Goal: Task Accomplishment & Management: Use online tool/utility

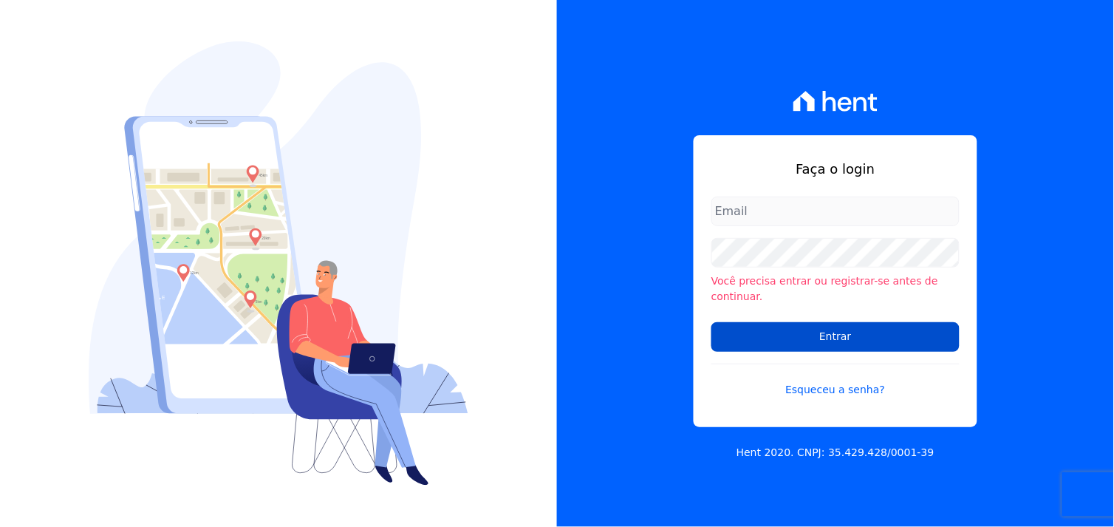
type input "marcos.real@realmarka.com.br"
click at [842, 330] on input "Entrar" at bounding box center [835, 337] width 248 height 30
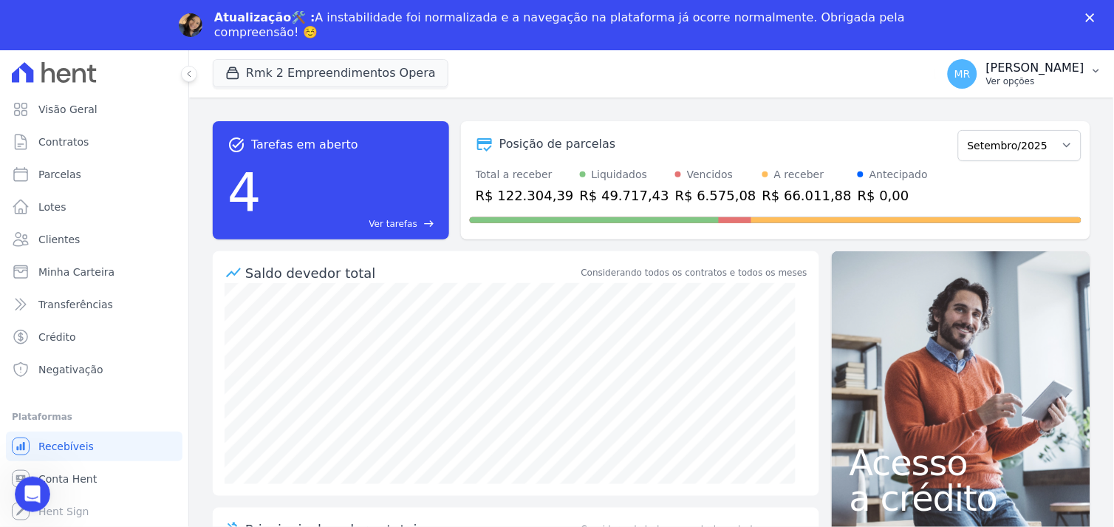
click at [1047, 72] on p "[PERSON_NAME]" at bounding box center [1035, 68] width 98 height 15
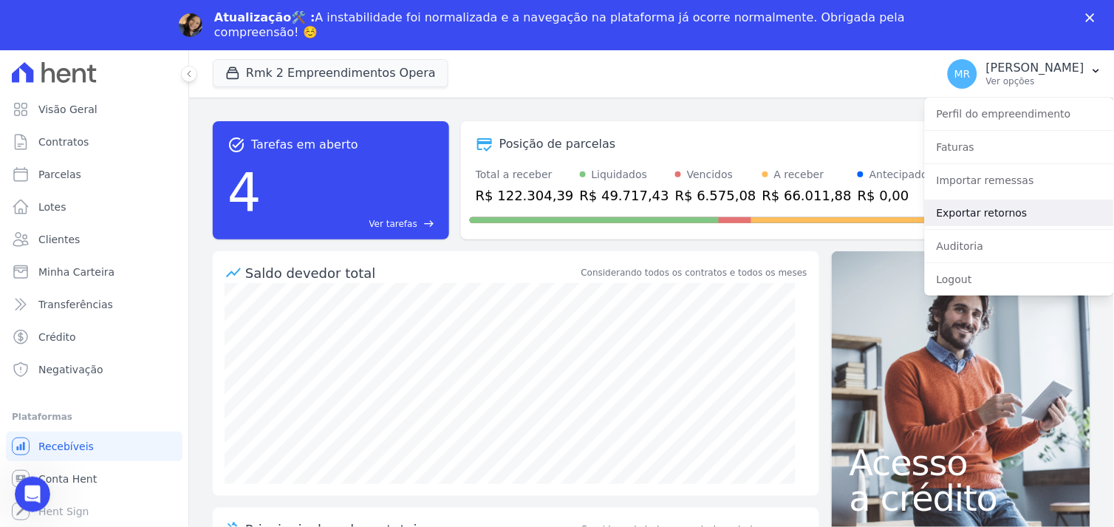
click at [995, 211] on link "Exportar retornos" at bounding box center [1019, 212] width 189 height 27
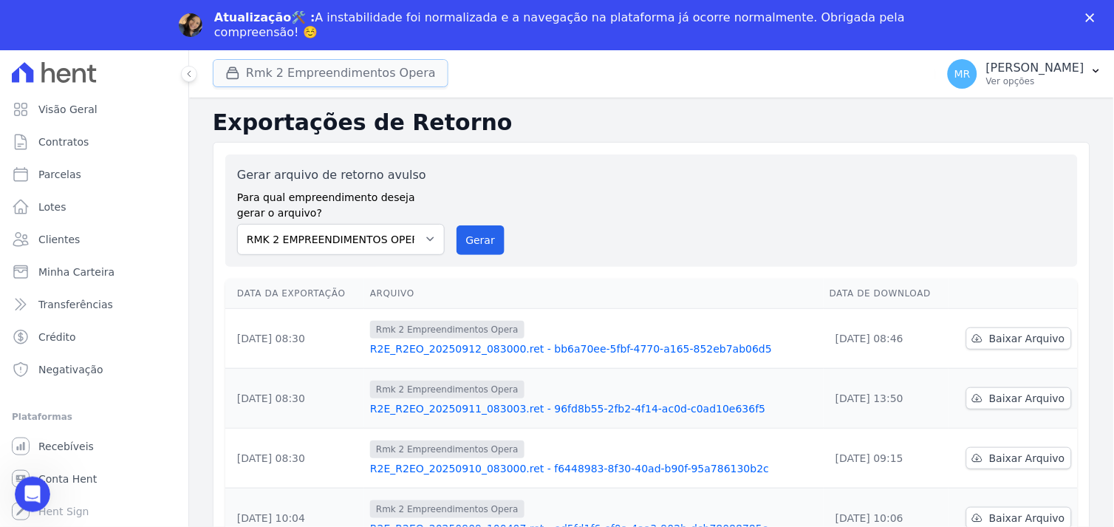
click at [298, 71] on button "Rmk 2 Empreendimentos Opera" at bounding box center [331, 73] width 236 height 28
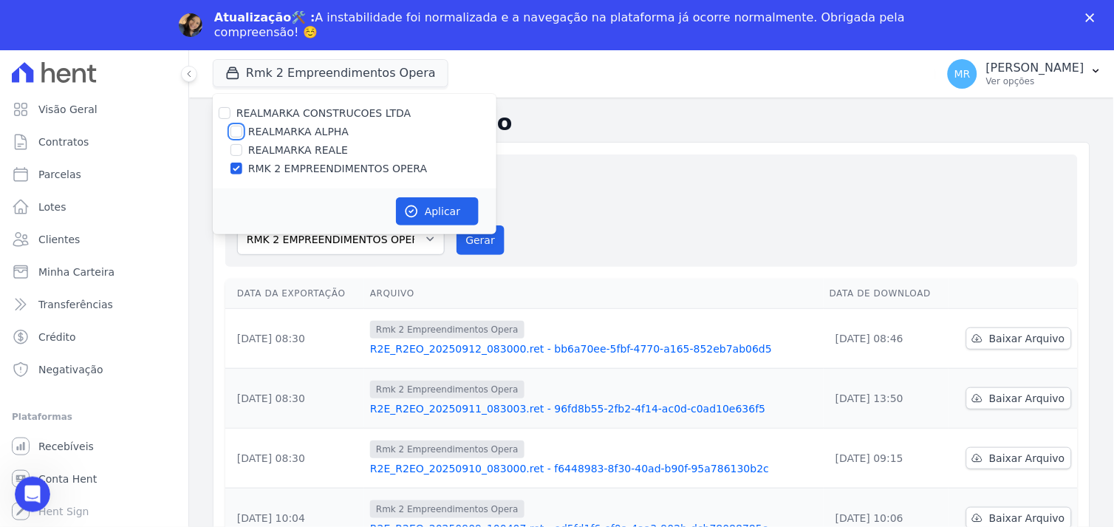
click at [235, 128] on input "REALMARKA ALPHA" at bounding box center [236, 132] width 12 height 12
checkbox input "true"
click at [227, 149] on div "REALMARKA REALE" at bounding box center [355, 151] width 284 height 16
click at [235, 151] on input "REALMARKA REALE" at bounding box center [236, 150] width 12 height 12
checkbox input "true"
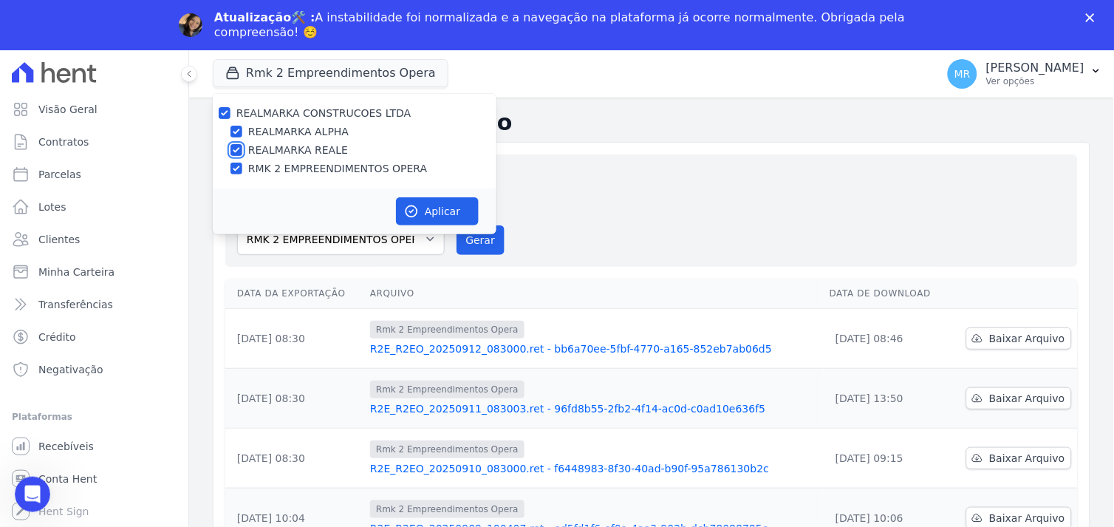
checkbox input "true"
click at [436, 211] on button "Aplicar" at bounding box center [437, 211] width 83 height 28
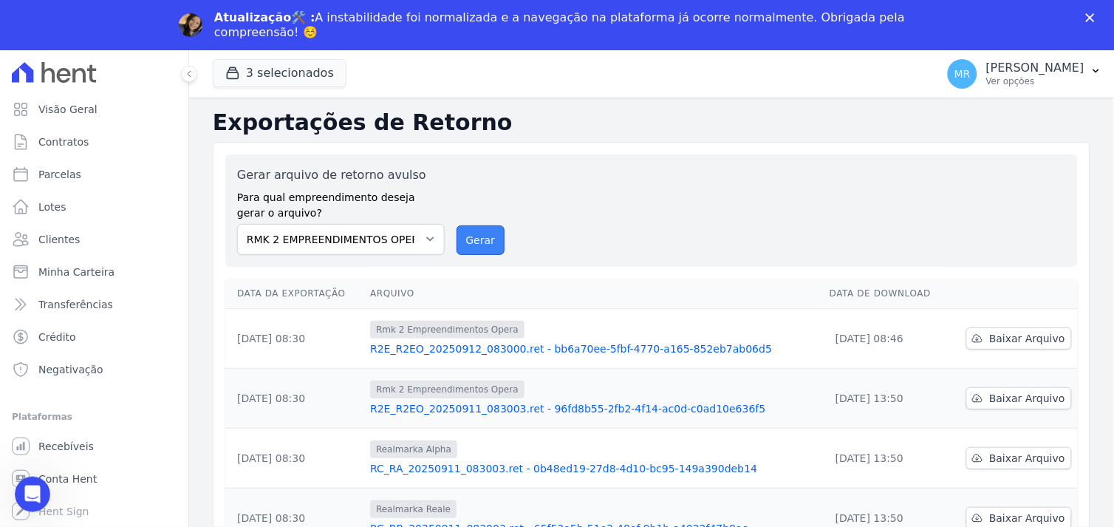
click at [485, 240] on button "Gerar" at bounding box center [480, 240] width 49 height 30
